Goal: Information Seeking & Learning: Learn about a topic

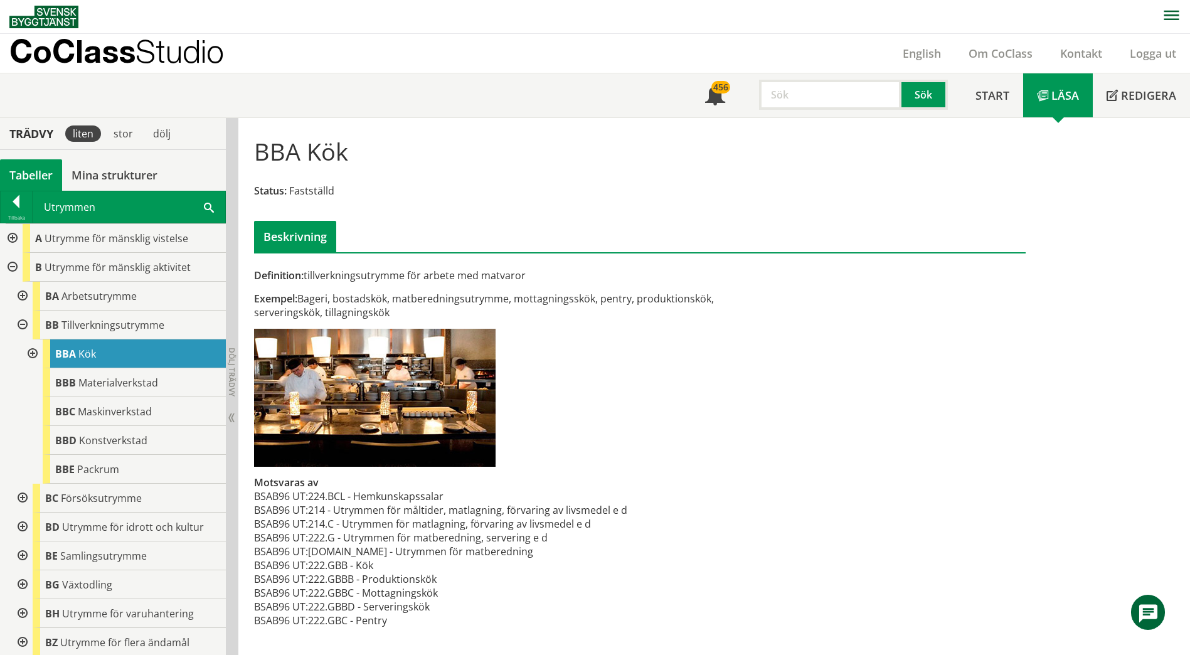
click at [201, 201] on div "Utrymmen Sök" at bounding box center [129, 206] width 193 height 31
click at [201, 206] on div "Utrymmen Sök" at bounding box center [129, 206] width 193 height 31
click at [205, 213] on span at bounding box center [209, 206] width 10 height 13
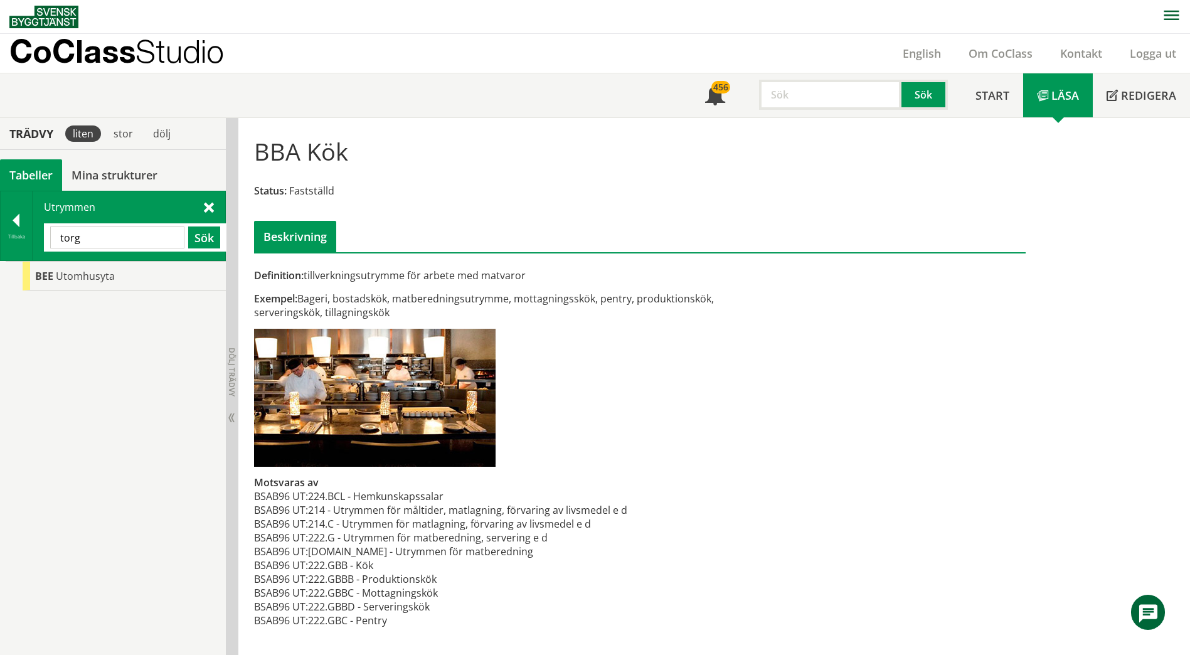
click at [122, 236] on input "torg" at bounding box center [117, 237] width 134 height 22
click at [121, 236] on input "torg" at bounding box center [117, 237] width 134 height 22
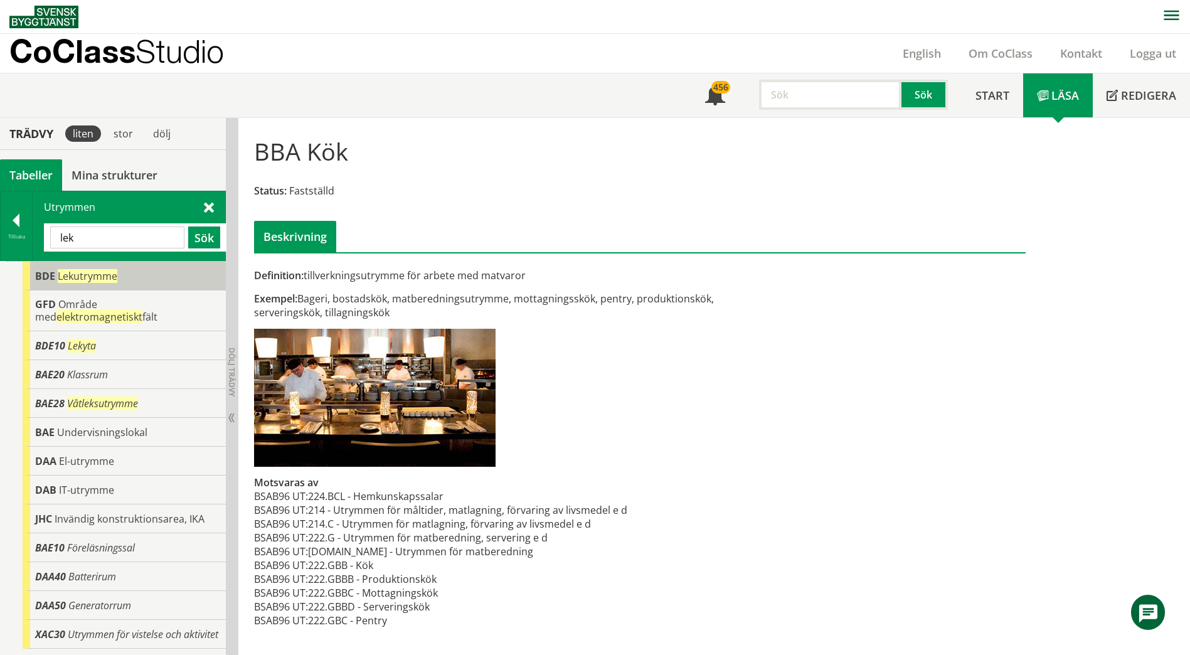
click at [105, 274] on span "Lekutrymme" at bounding box center [88, 276] width 60 height 14
click at [103, 276] on span "Lekutrymme" at bounding box center [88, 276] width 60 height 14
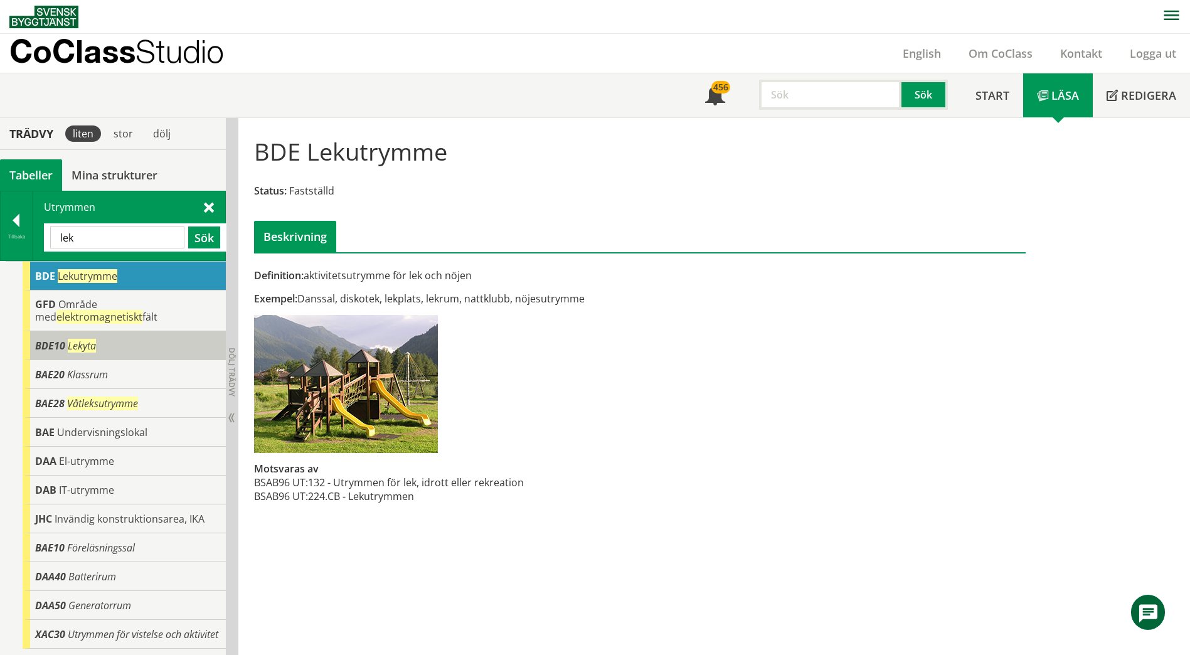
click at [120, 344] on div "BDE10 Lekyta" at bounding box center [124, 345] width 203 height 29
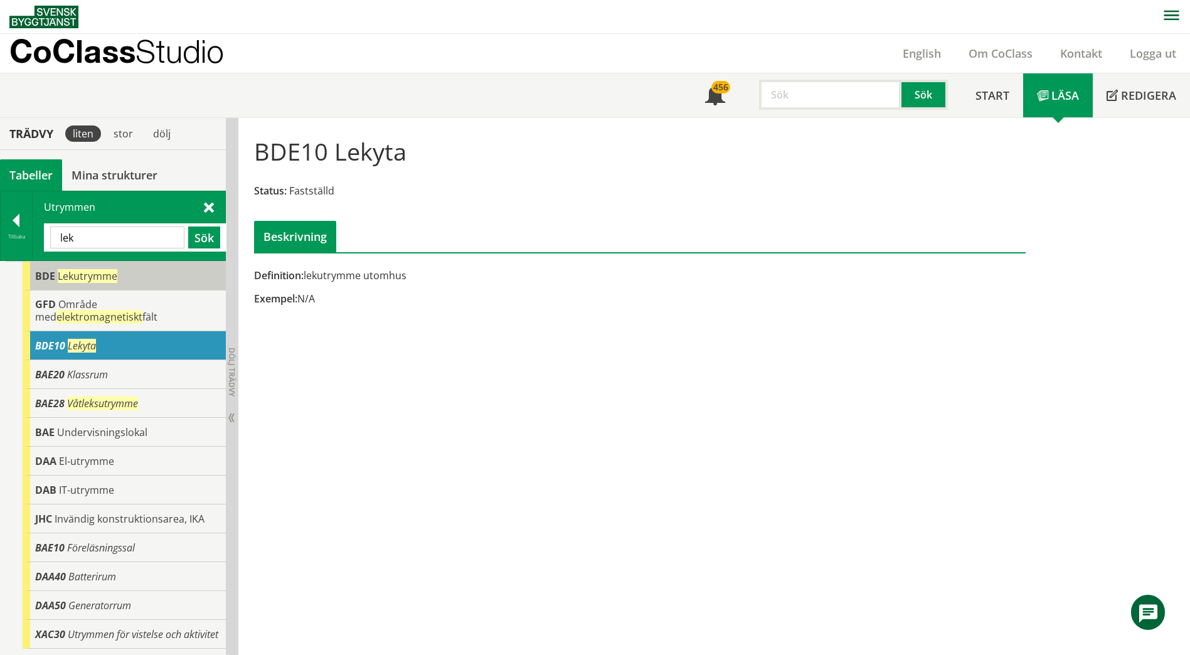
scroll to position [1, 0]
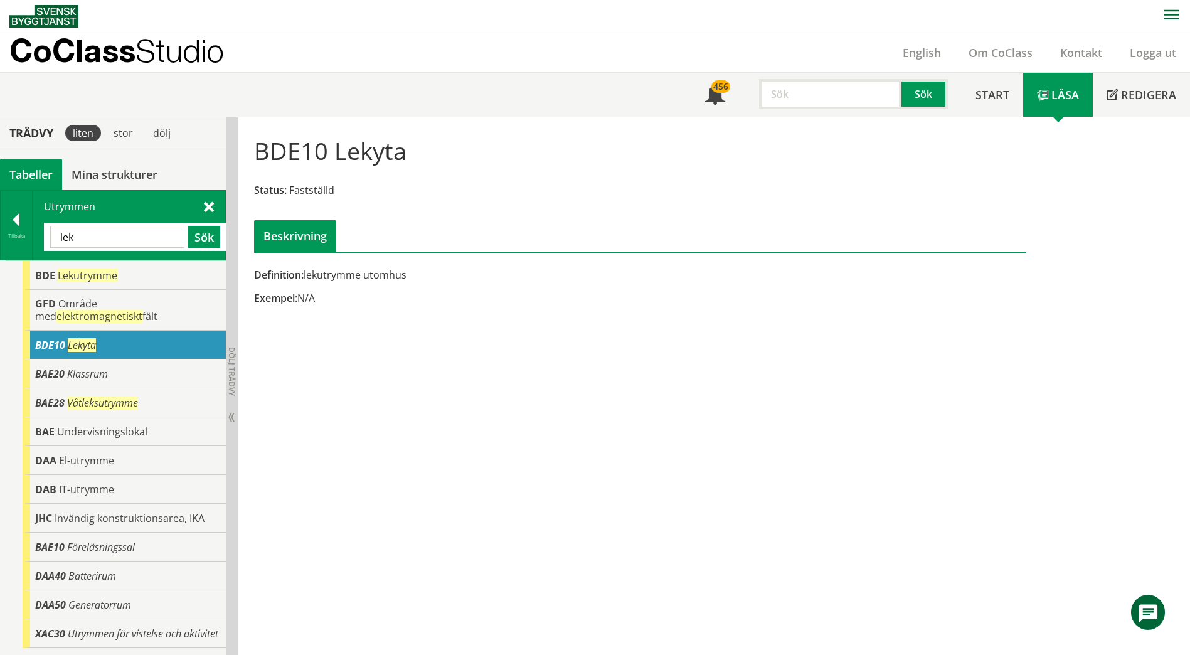
click at [166, 240] on input "lek" at bounding box center [117, 237] width 134 height 22
click at [166, 239] on input "lek" at bounding box center [117, 237] width 134 height 22
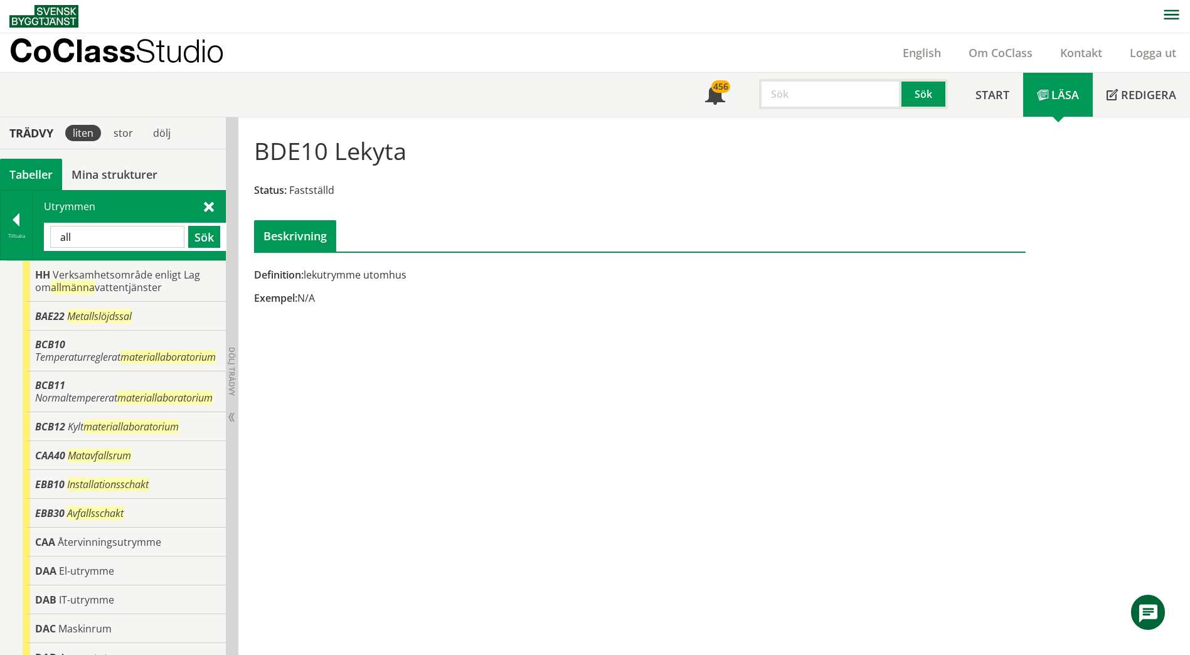
click at [154, 225] on div "all Sök" at bounding box center [135, 237] width 183 height 28
click at [151, 231] on input "all" at bounding box center [117, 237] width 134 height 22
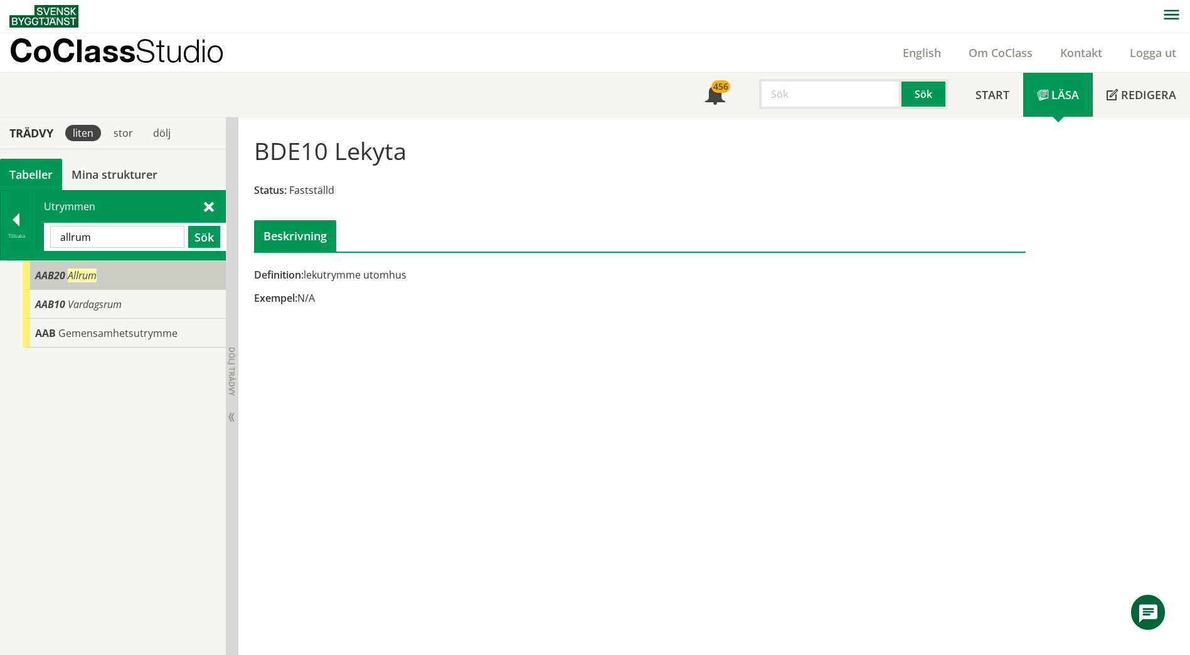
click at [122, 274] on div "AAB20 Allrum" at bounding box center [124, 275] width 203 height 29
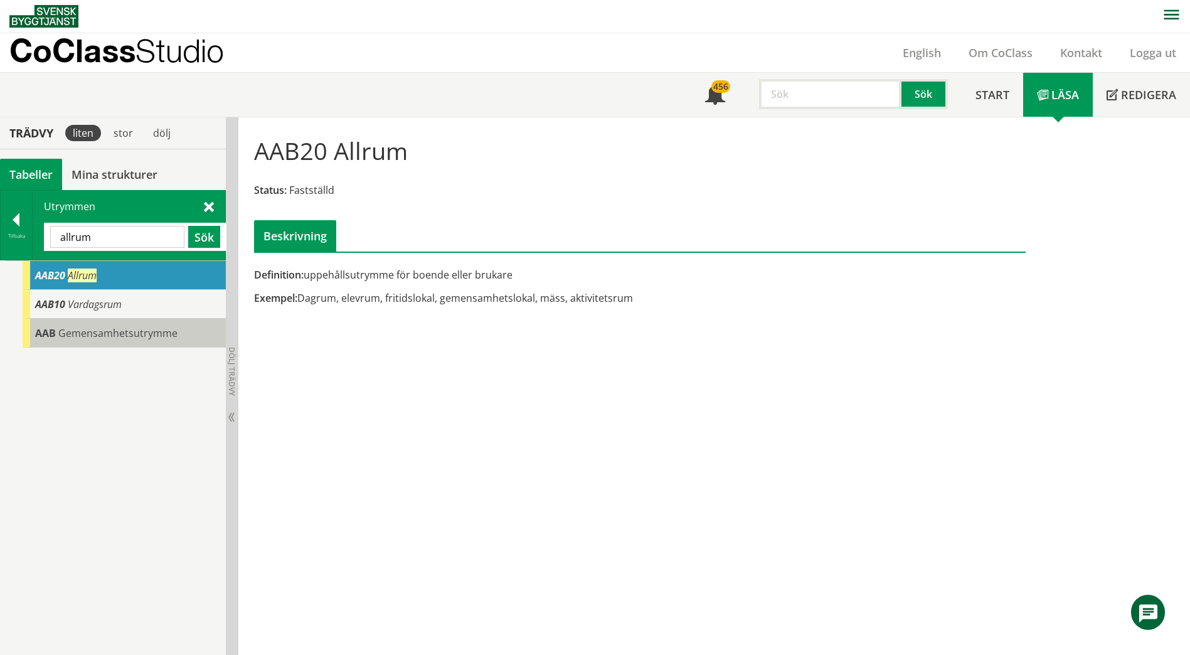
click at [115, 324] on div "AAB Gemensamhetsutrymme" at bounding box center [124, 333] width 203 height 29
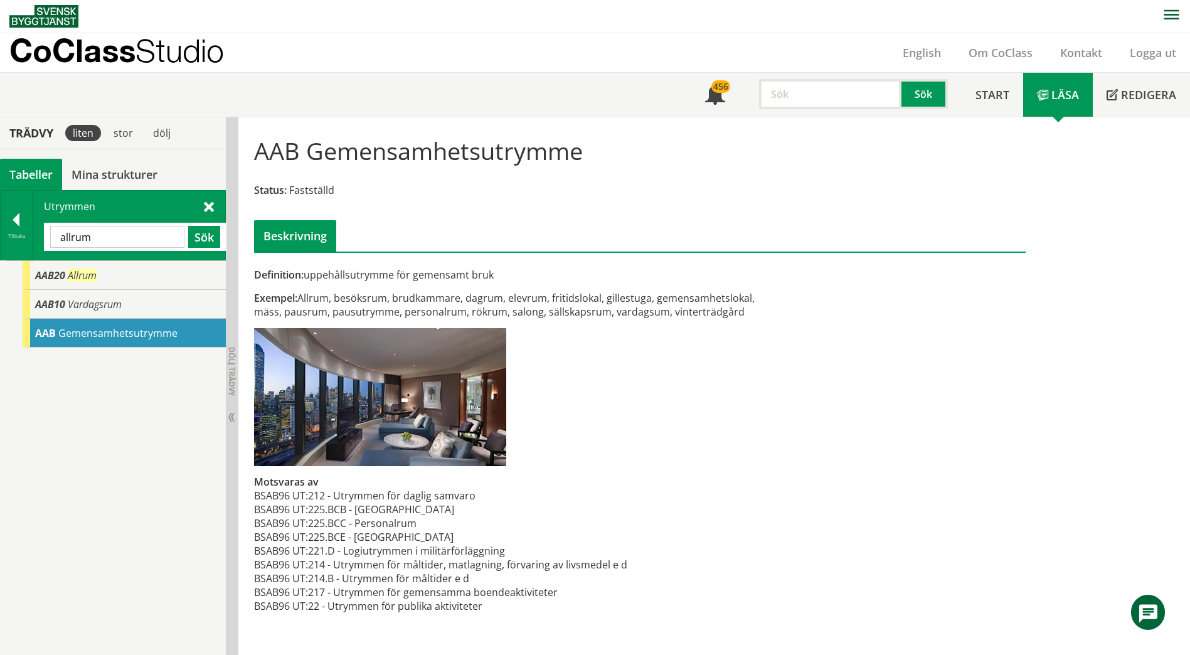
click at [134, 236] on input "allrum" at bounding box center [117, 237] width 134 height 22
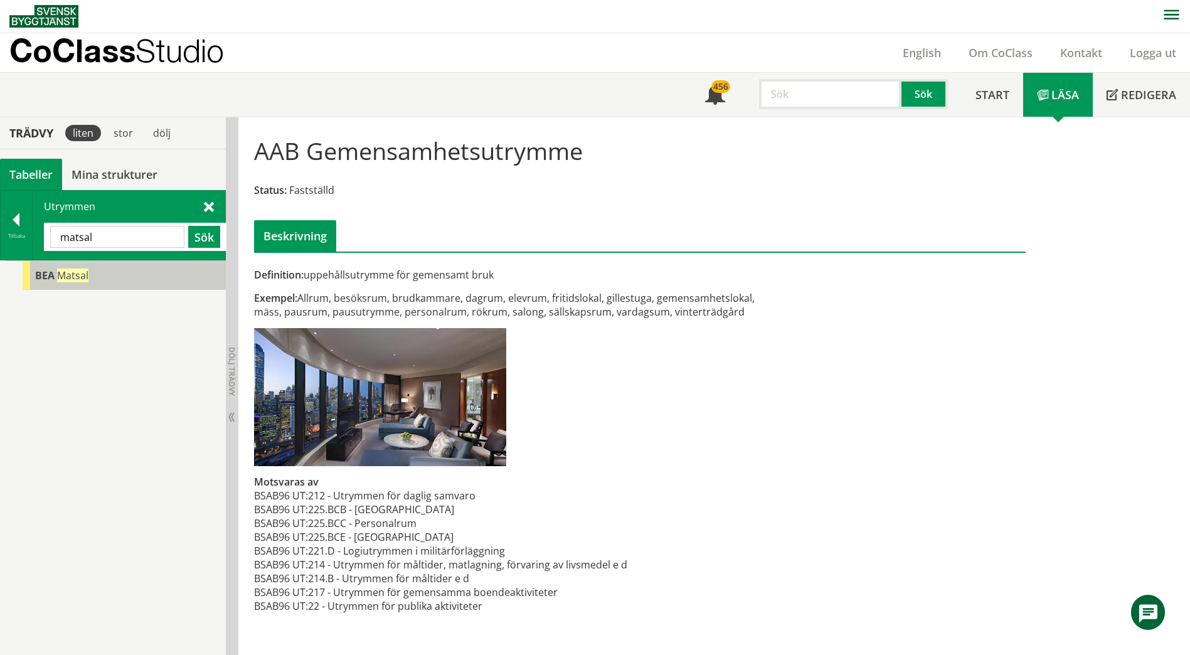
click at [120, 281] on div "[PERSON_NAME]" at bounding box center [124, 275] width 203 height 29
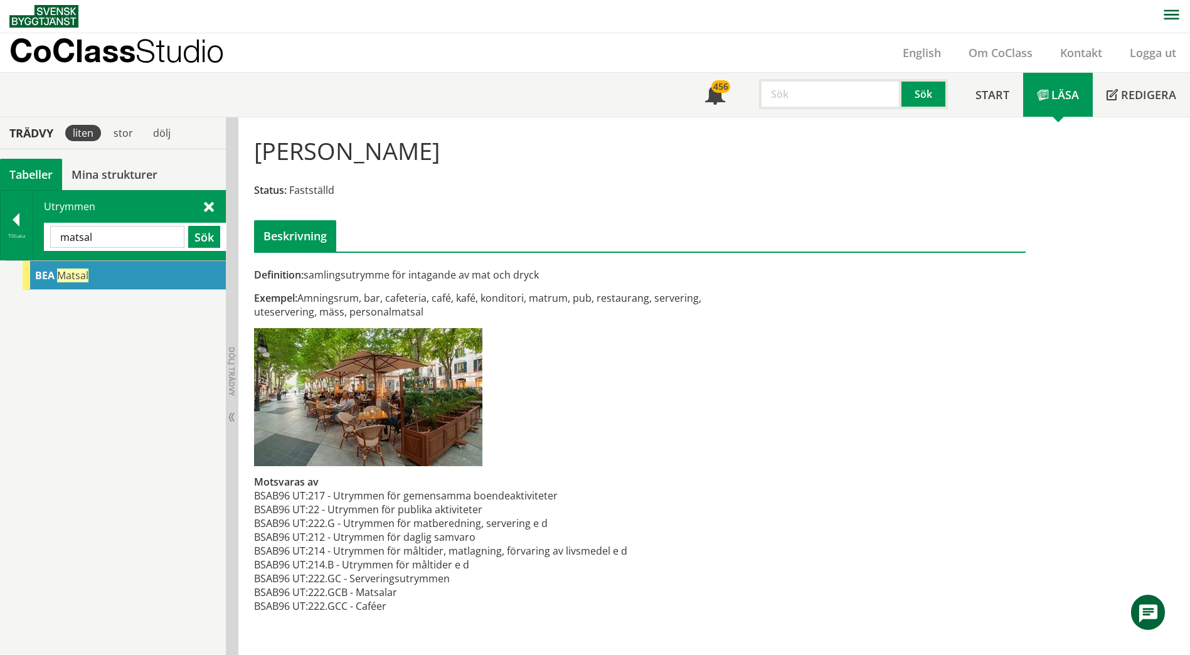
click at [57, 279] on span "Matsal" at bounding box center [72, 275] width 31 height 14
click at [164, 240] on input "matsal" at bounding box center [117, 237] width 134 height 22
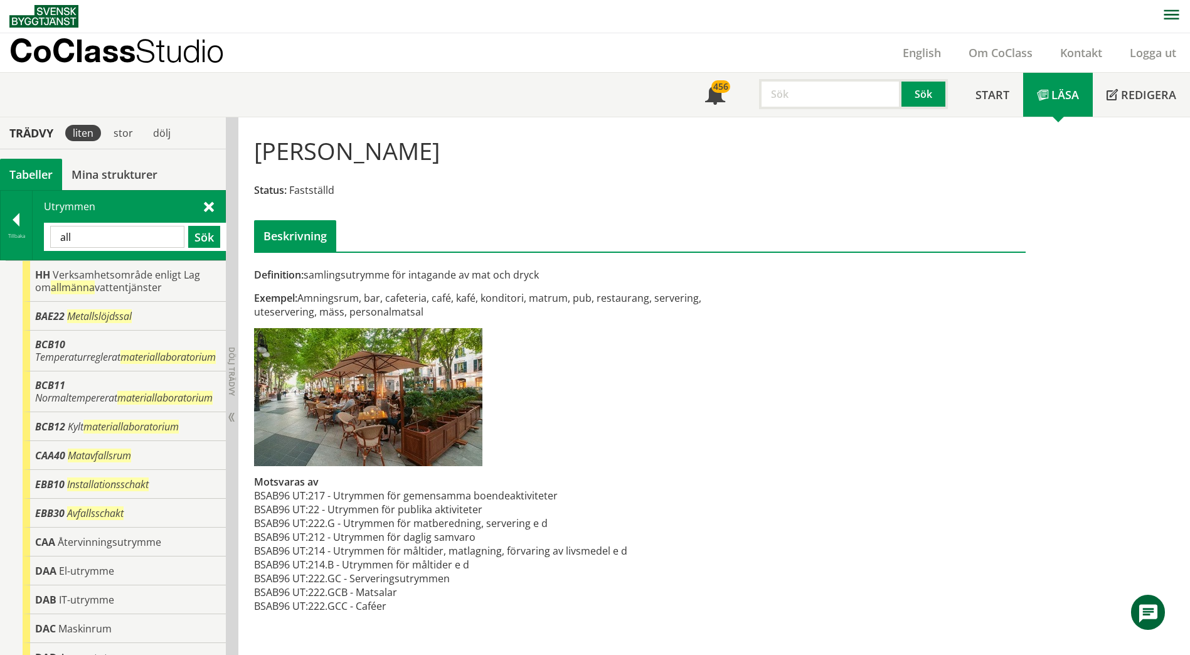
click at [164, 240] on input "all" at bounding box center [117, 237] width 134 height 22
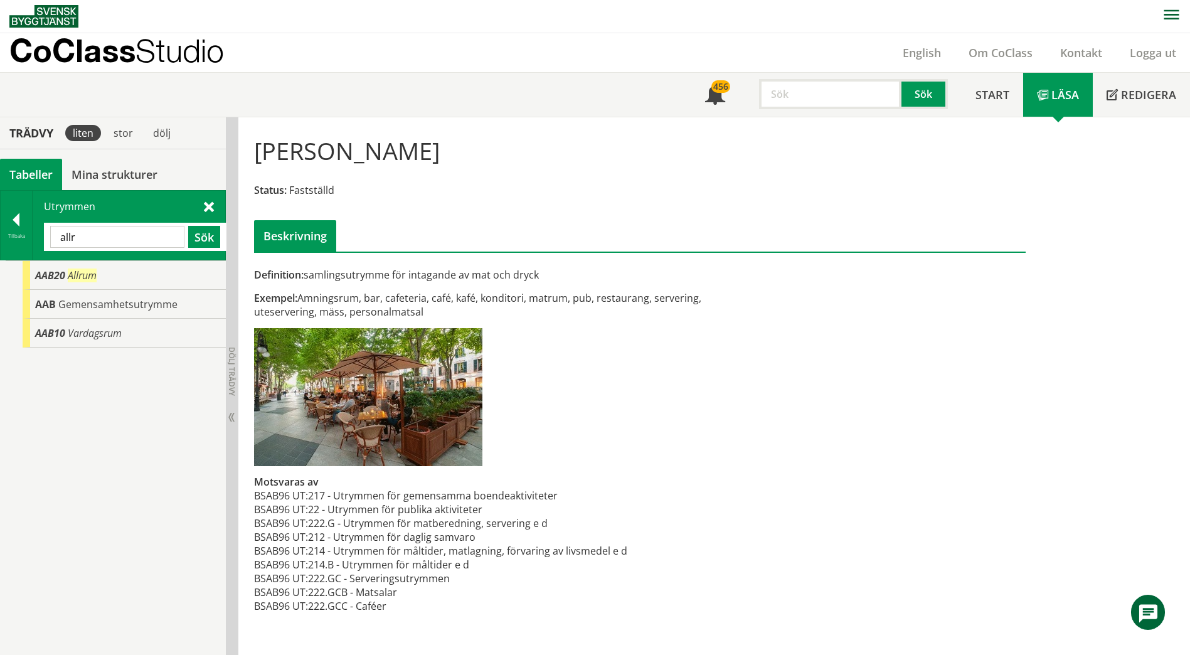
drag, startPoint x: 113, startPoint y: 252, endPoint x: 600, endPoint y: 316, distance: 490.9
click at [600, 316] on div "Exempel: Amningsrum, bar, cafeteria, café, kafé, konditori, matrum, pub, restau…" at bounding box center [507, 305] width 507 height 28
click at [155, 315] on div "AAB Gemensamhetsutrymme" at bounding box center [124, 304] width 203 height 29
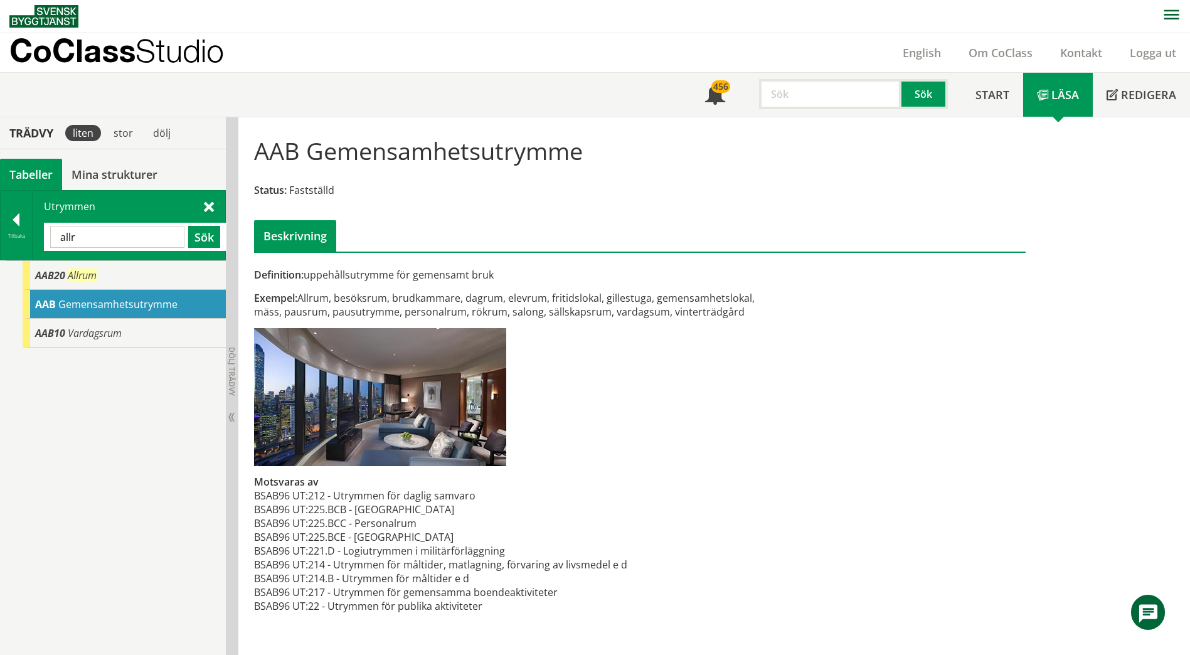
drag, startPoint x: 130, startPoint y: 253, endPoint x: 130, endPoint y: 240, distance: 12.5
click at [130, 252] on div "Utrymmen allr Sök" at bounding box center [129, 225] width 193 height 69
click at [130, 238] on input "allr" at bounding box center [117, 237] width 134 height 22
type input "tvätt"
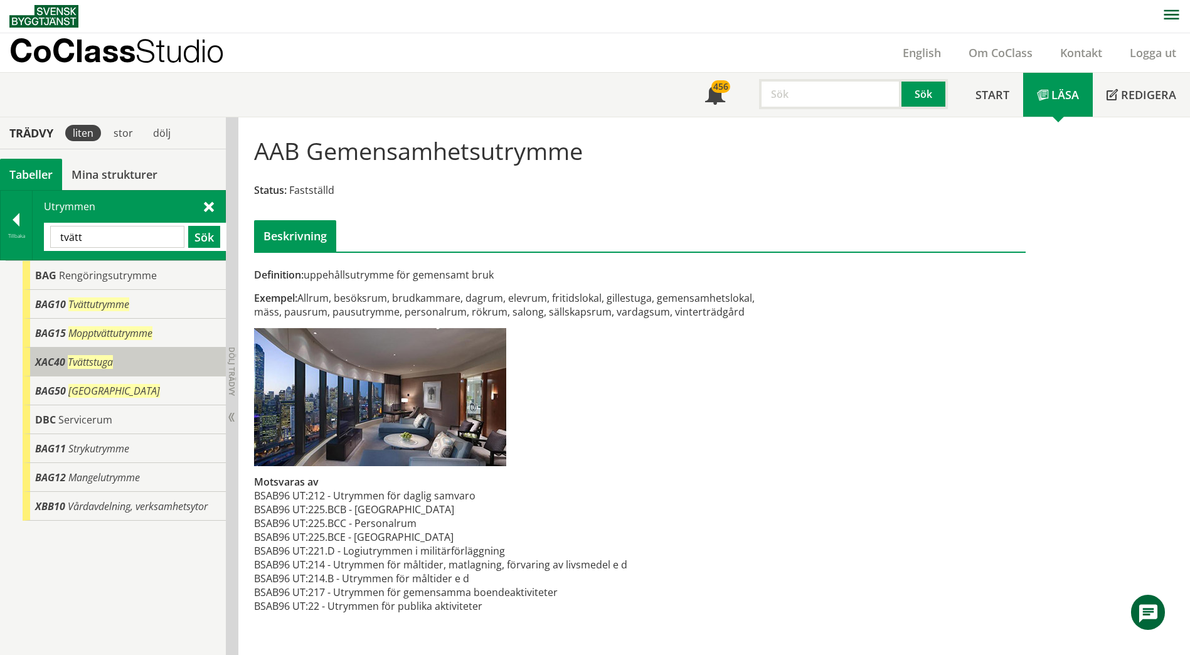
click at [113, 366] on span "Tvättstuga" at bounding box center [90, 362] width 45 height 14
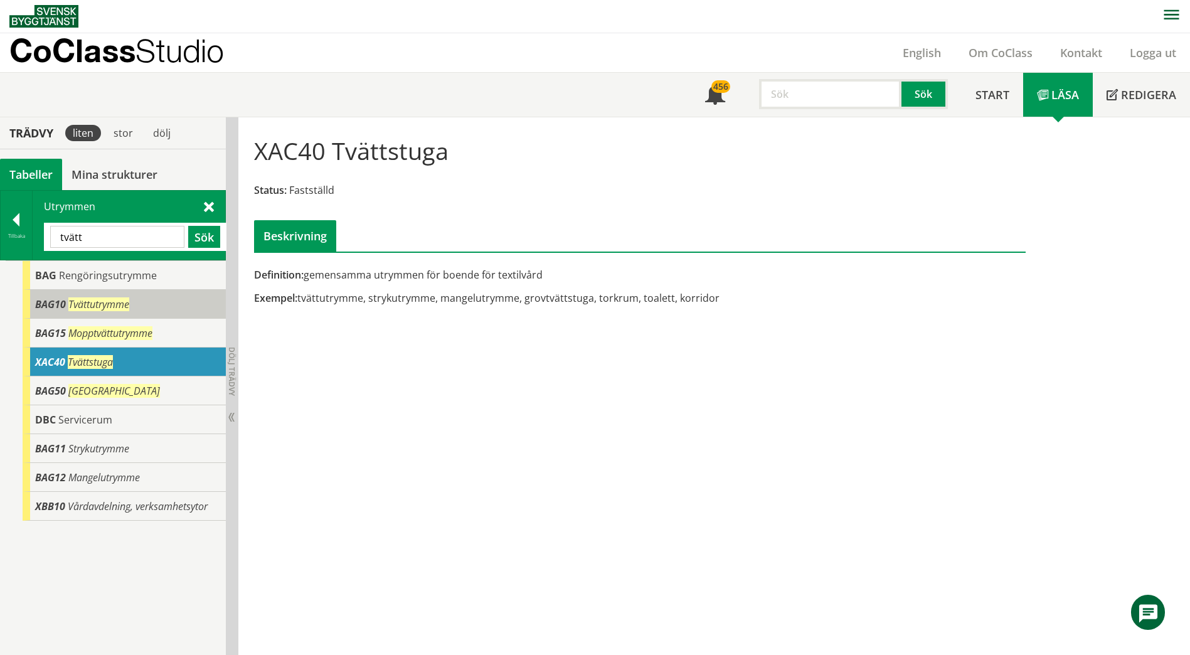
click at [85, 306] on span "Tvättutrymme" at bounding box center [98, 304] width 61 height 14
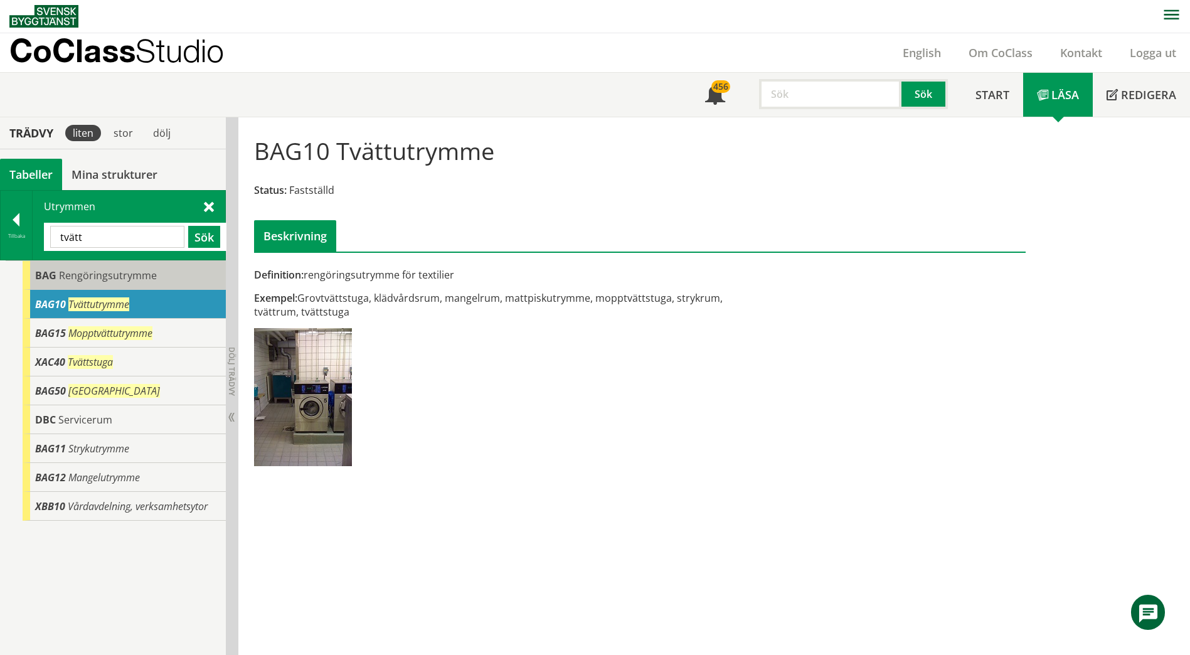
click at [137, 274] on span "Rengöringsutrymme" at bounding box center [108, 275] width 98 height 14
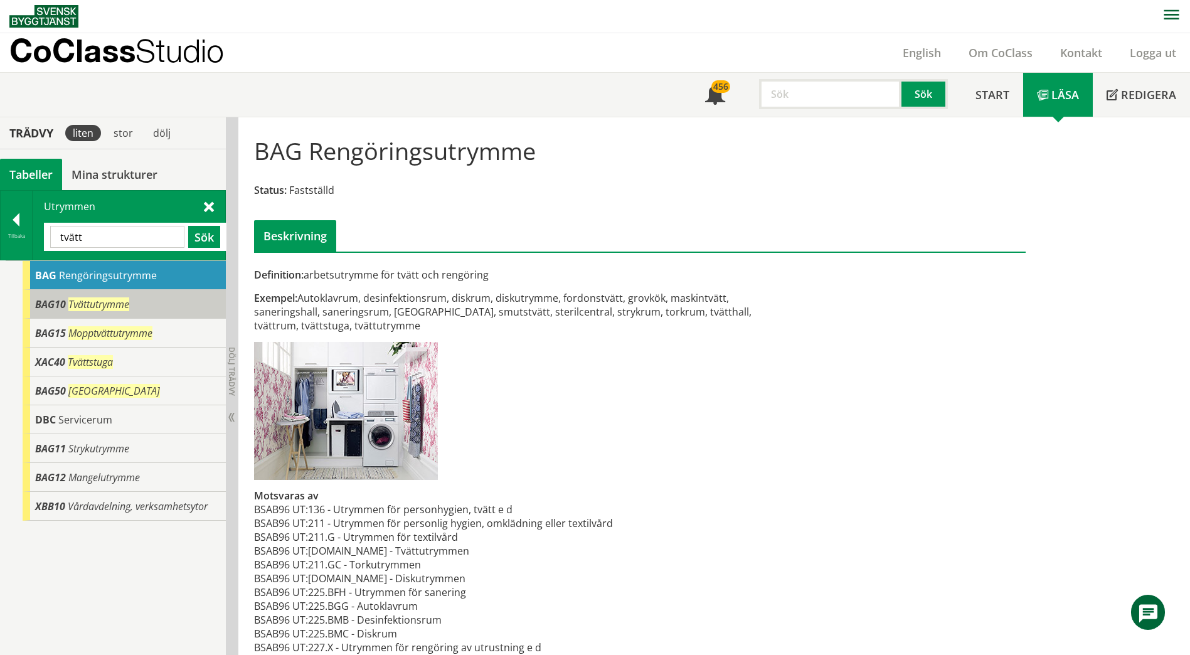
click at [123, 297] on span "Tvättutrymme" at bounding box center [98, 304] width 61 height 14
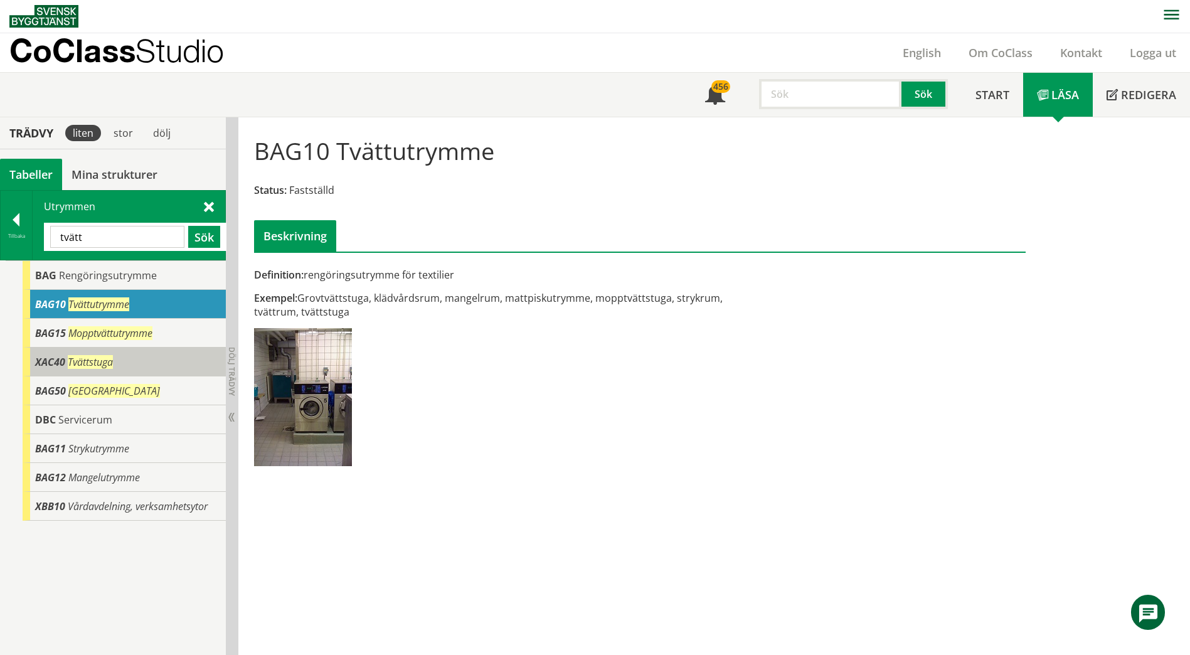
click at [112, 368] on span "Tvättstuga" at bounding box center [90, 362] width 45 height 14
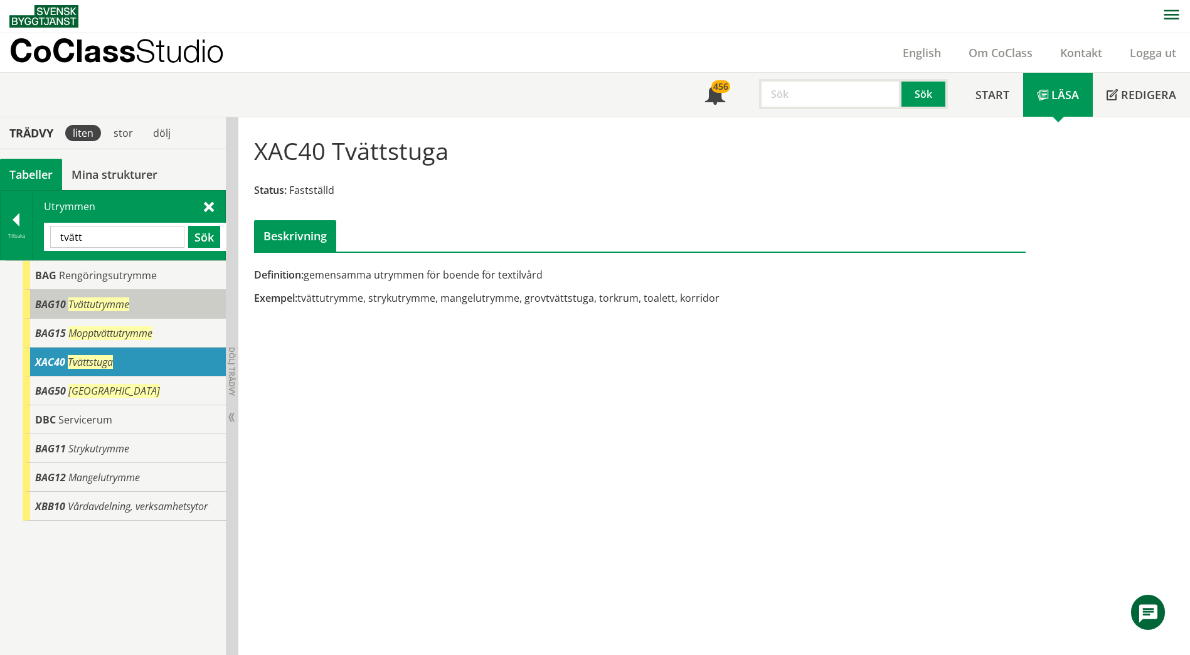
click at [104, 305] on span "Tvättutrymme" at bounding box center [98, 304] width 61 height 14
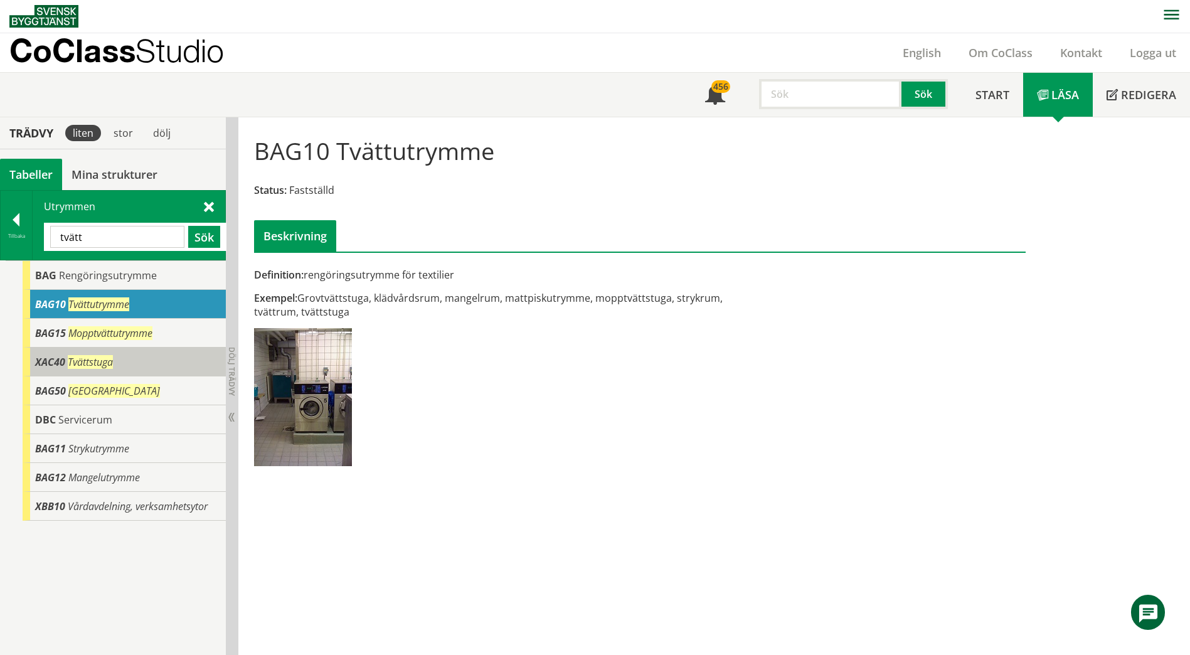
click at [96, 361] on span "Tvättstuga" at bounding box center [90, 362] width 45 height 14
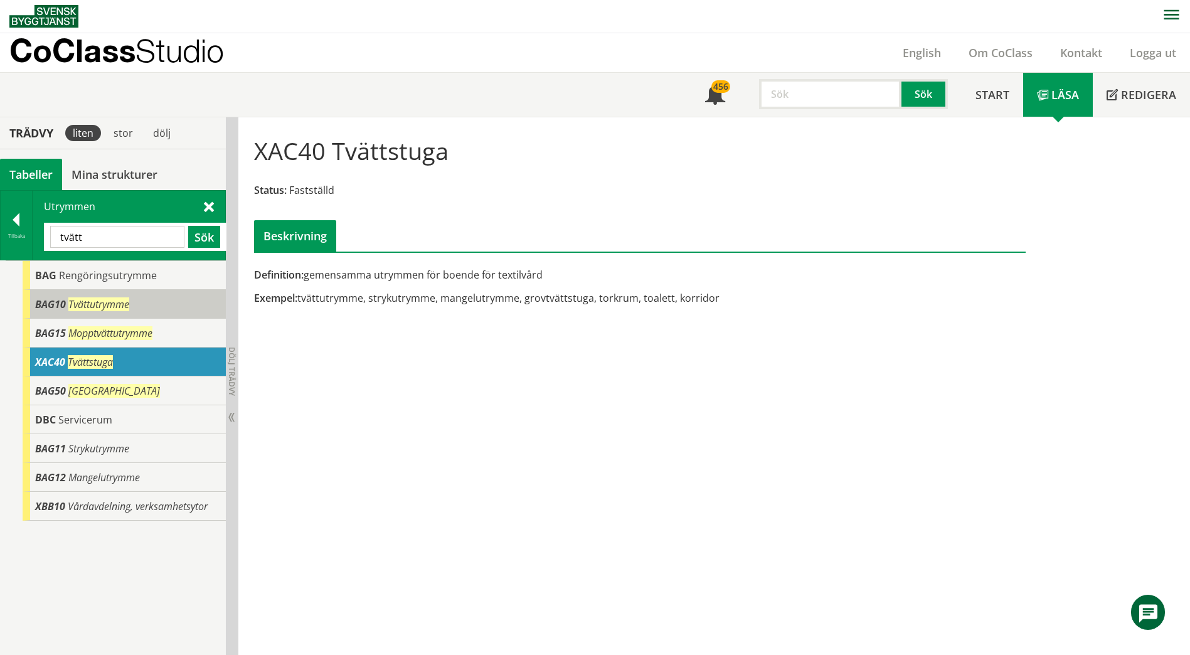
click at [115, 296] on div "BAG10 Tvättutrymme" at bounding box center [124, 304] width 203 height 29
